Goal: Information Seeking & Learning: Understand process/instructions

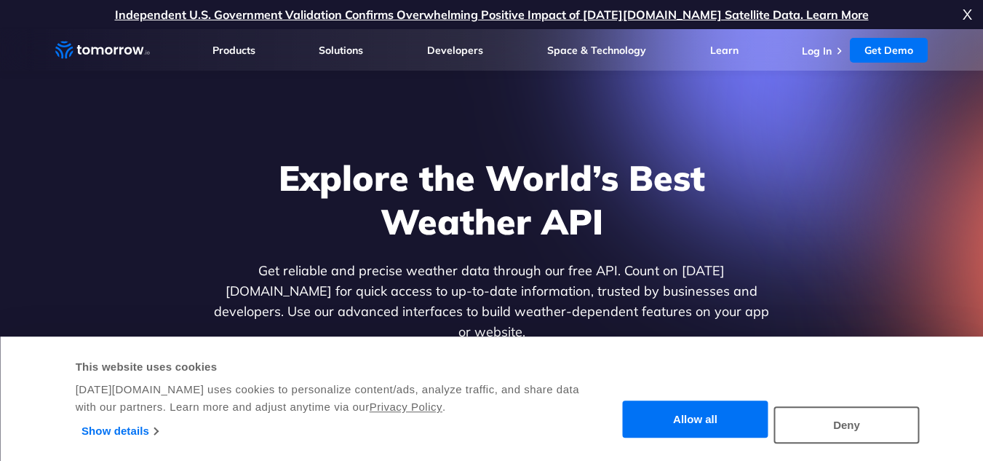
click at [687, 421] on button "Allow all" at bounding box center [696, 419] width 146 height 37
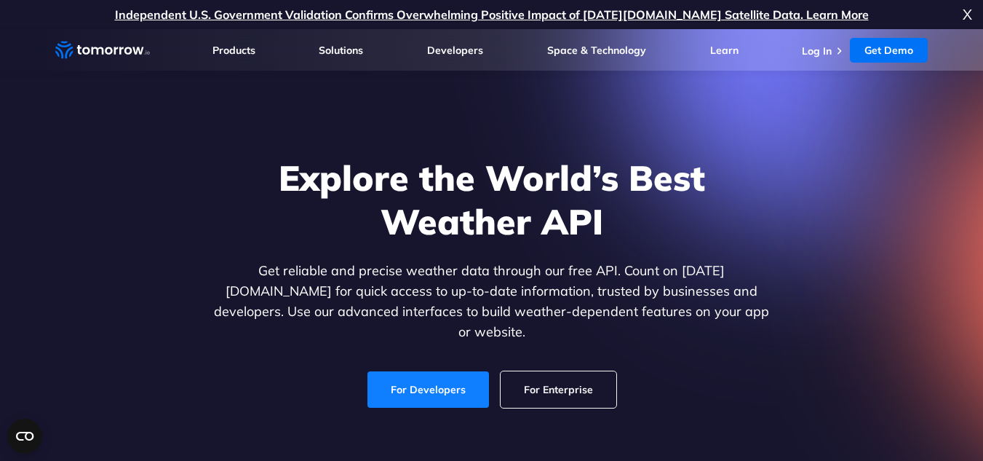
click at [426, 375] on link "For Developers" at bounding box center [429, 389] width 122 height 36
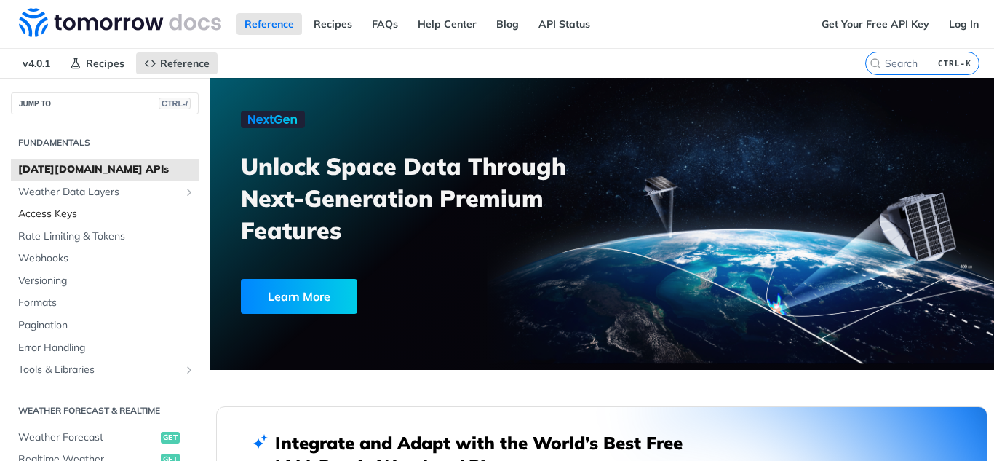
click at [78, 210] on span "Access Keys" at bounding box center [106, 214] width 177 height 15
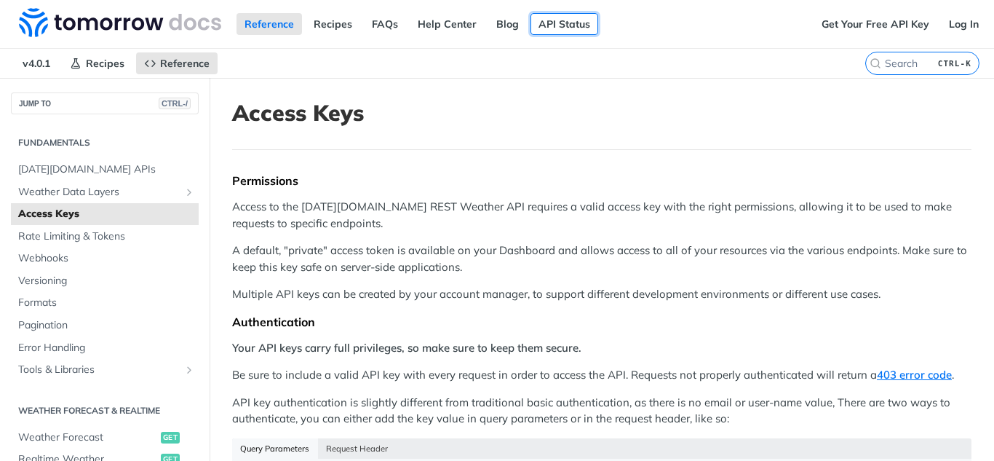
click at [566, 22] on link "API Status" at bounding box center [565, 24] width 68 height 22
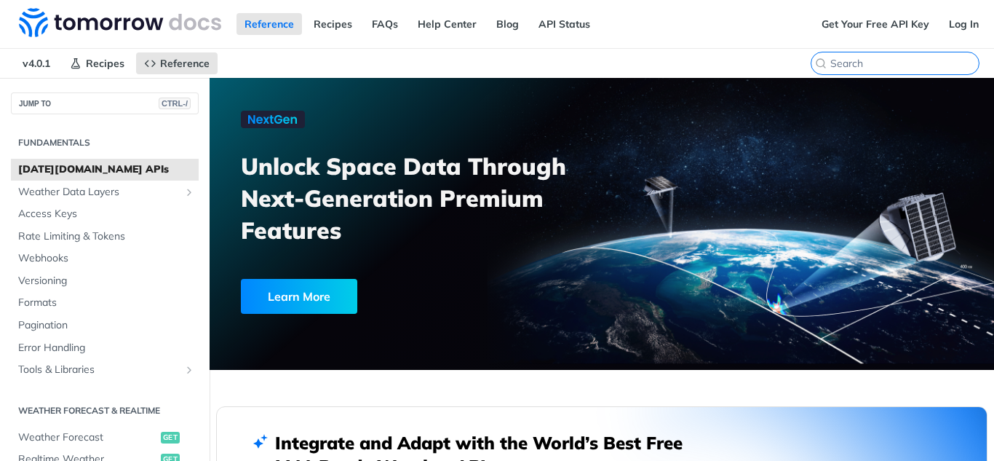
click at [881, 66] on input "search" at bounding box center [904, 63] width 148 height 13
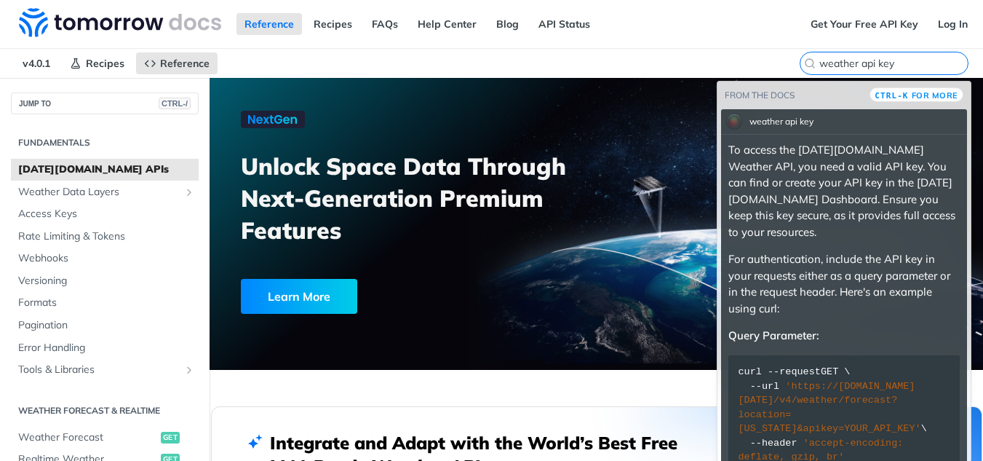
type input "weather api key"
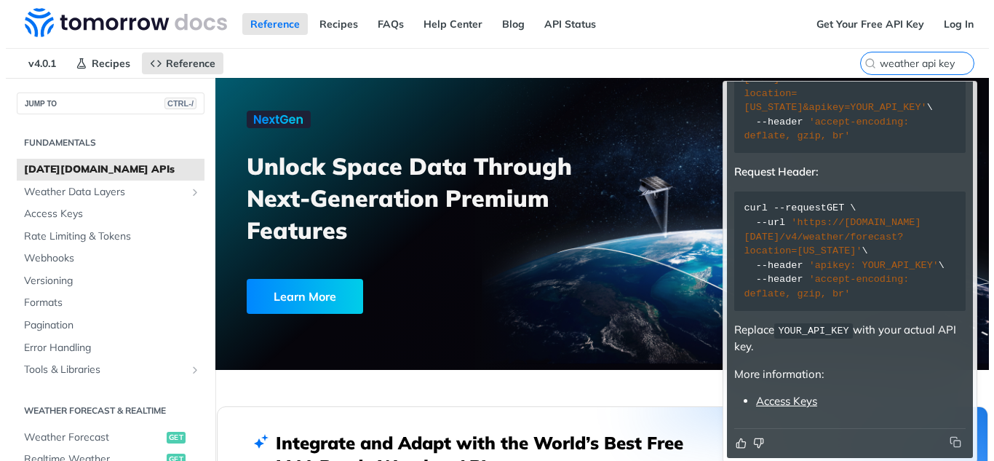
scroll to position [342, 0]
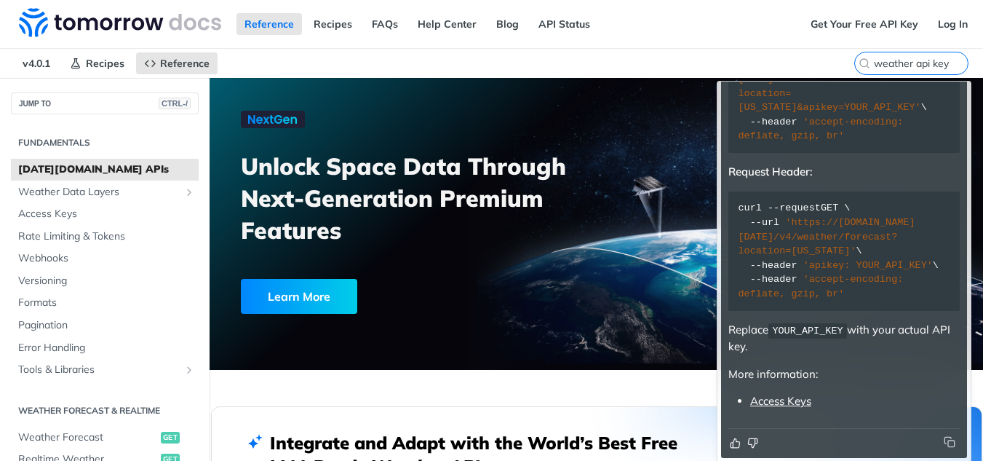
click at [798, 398] on link "Access Keys" at bounding box center [780, 401] width 61 height 14
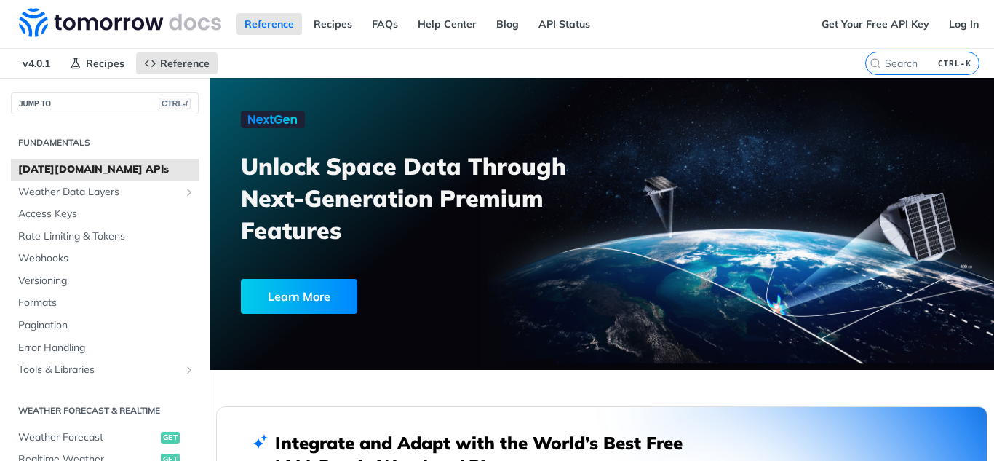
click at [281, 301] on div "Learn More" at bounding box center [299, 296] width 116 height 35
